Goal: Task Accomplishment & Management: Manage account settings

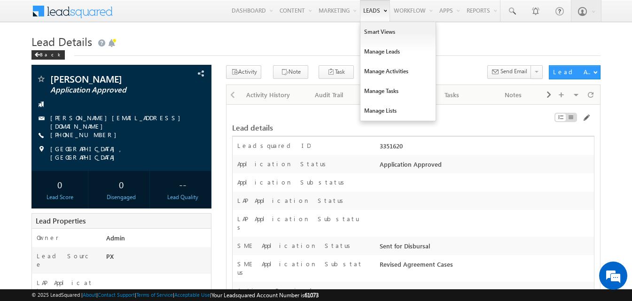
drag, startPoint x: 406, startPoint y: 112, endPoint x: 373, endPoint y: 0, distance: 116.5
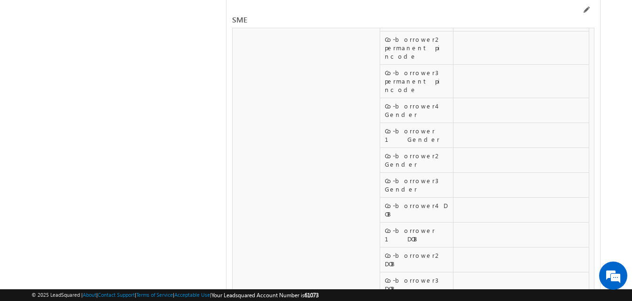
scroll to position [15450, 0]
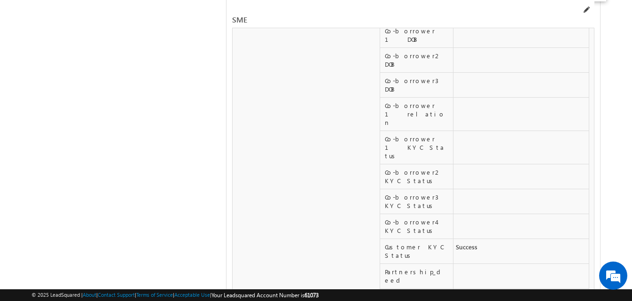
click at [584, 12] on span at bounding box center [586, 10] width 8 height 8
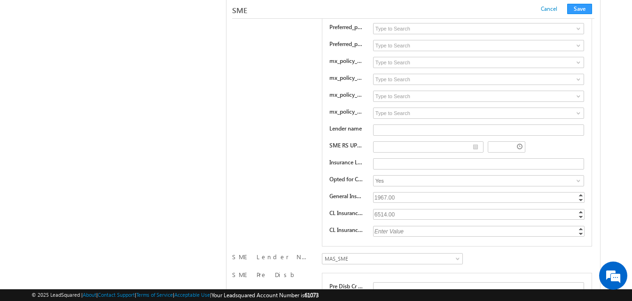
scroll to position [13753, 0]
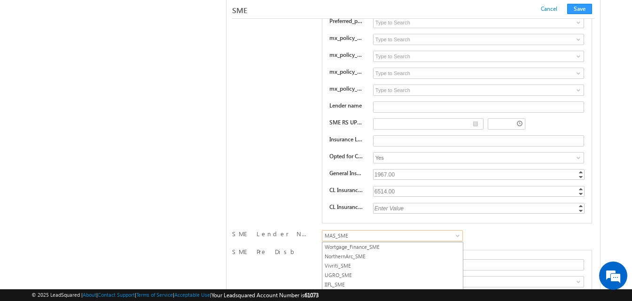
click at [395, 234] on span "MAS_SME" at bounding box center [390, 236] width 137 height 8
click at [358, 257] on link "NorthernArc_SME" at bounding box center [392, 256] width 140 height 8
click at [580, 9] on button "Save" at bounding box center [579, 9] width 25 height 10
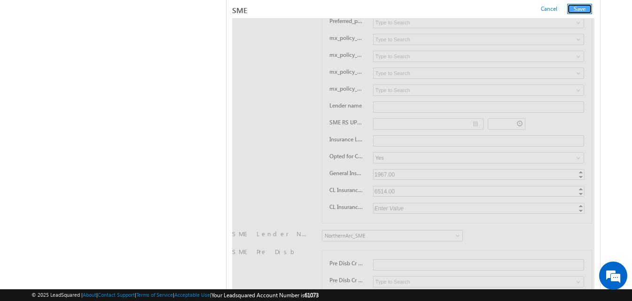
click at [580, 9] on button "Save" at bounding box center [579, 9] width 25 height 10
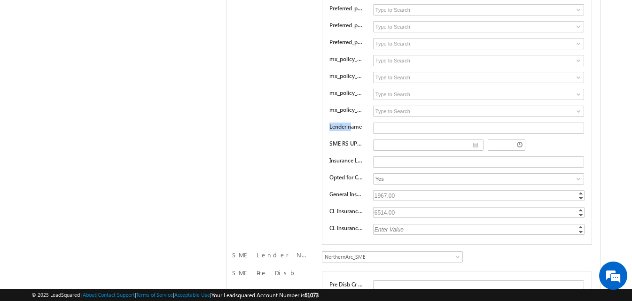
scroll to position [0, 0]
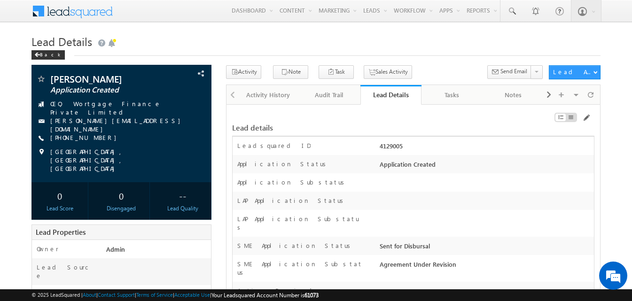
click at [393, 147] on div "4129005" at bounding box center [485, 147] width 216 height 13
copy div "4129005"
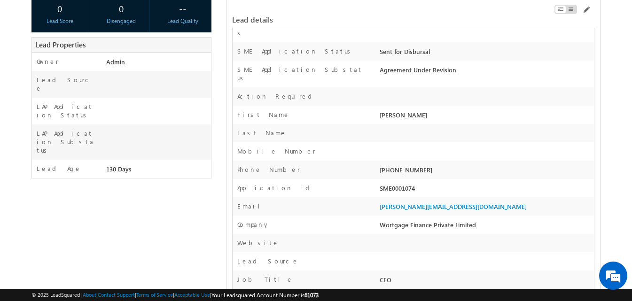
scroll to position [188, 0]
